Goal: Find specific page/section: Find specific page/section

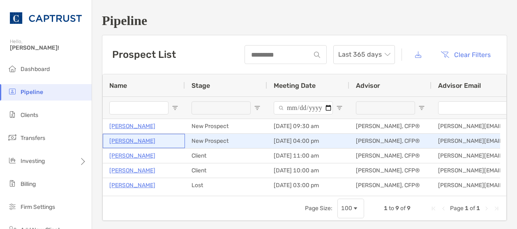
click at [145, 140] on p "[PERSON_NAME]" at bounding box center [132, 141] width 46 height 10
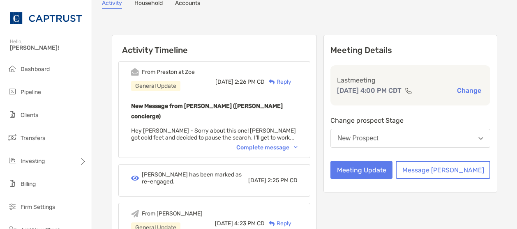
scroll to position [81, 0]
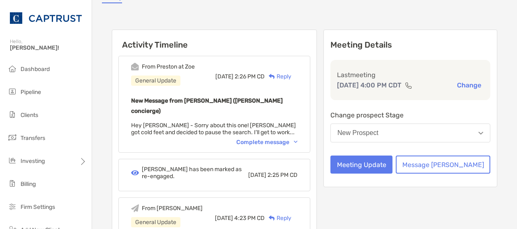
click at [478, 135] on img "button" at bounding box center [480, 133] width 5 height 3
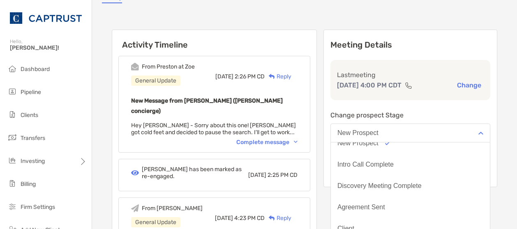
scroll to position [17, 0]
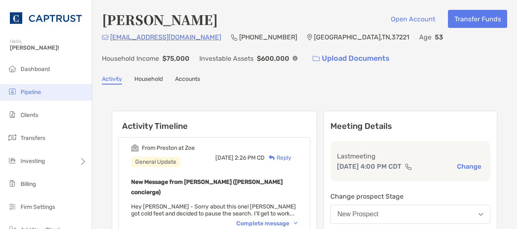
click at [30, 93] on span "Pipeline" at bounding box center [31, 92] width 21 height 7
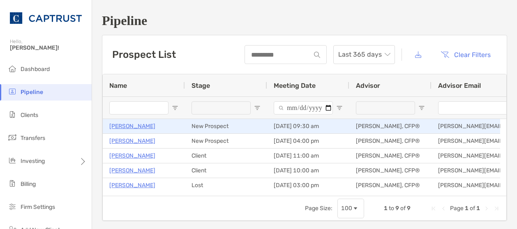
click at [131, 127] on p "[PERSON_NAME]" at bounding box center [132, 126] width 46 height 10
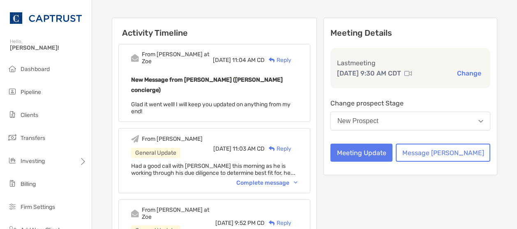
scroll to position [82, 0]
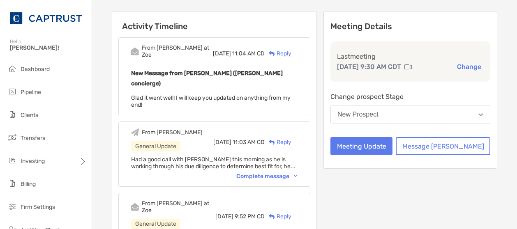
click at [474, 124] on button "New Prospect" at bounding box center [410, 114] width 160 height 19
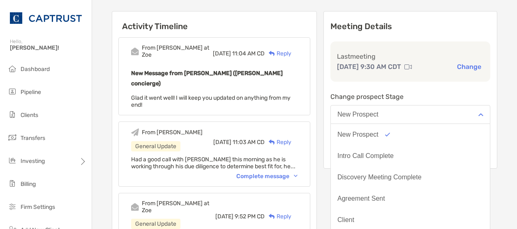
click at [504, 144] on div "[PERSON_NAME] Open Account Transfer Funds [EMAIL_ADDRESS][DOMAIN_NAME] [PHONE_N…" at bounding box center [304, 191] width 425 height 547
